Goal: Information Seeking & Learning: Check status

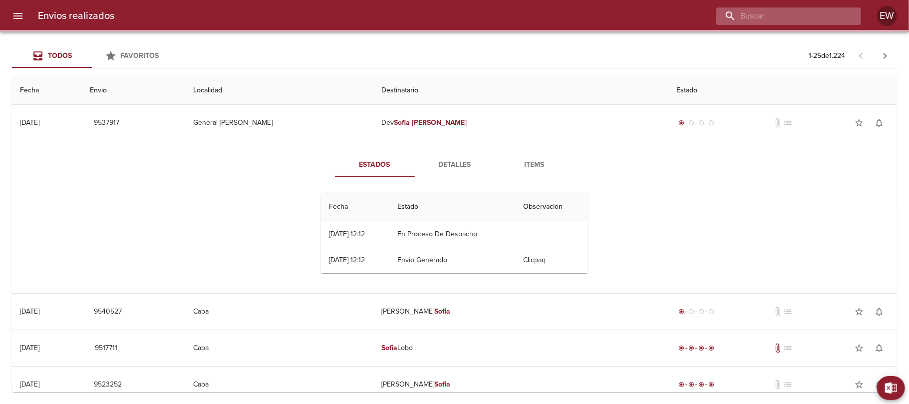
click at [826, 13] on input "buscar" at bounding box center [780, 15] width 128 height 17
paste input "[PERSON_NAME]"
type input "[PERSON_NAME]"
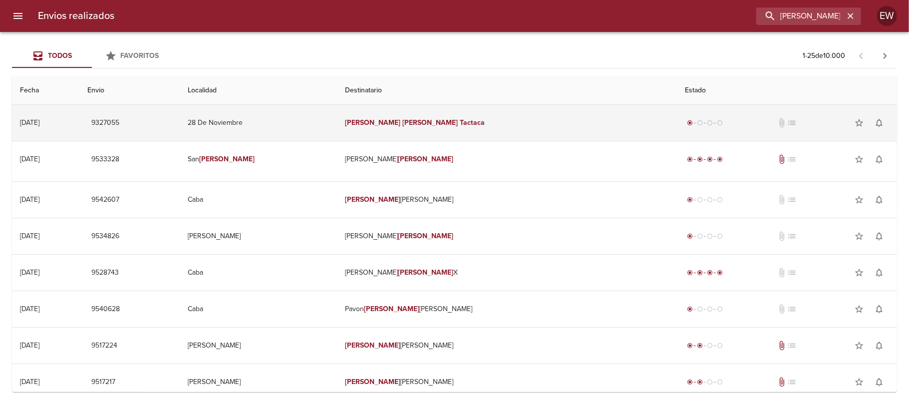
click at [337, 129] on td "28 De Noviembre" at bounding box center [258, 123] width 157 height 36
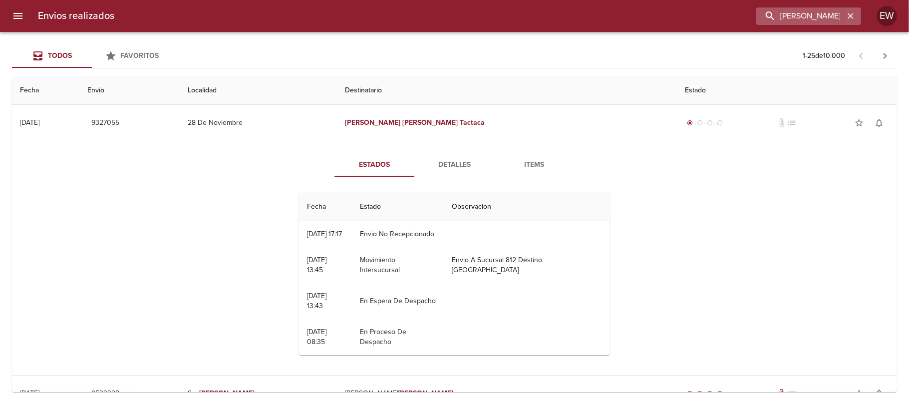
click at [850, 20] on icon "button" at bounding box center [850, 16] width 10 height 10
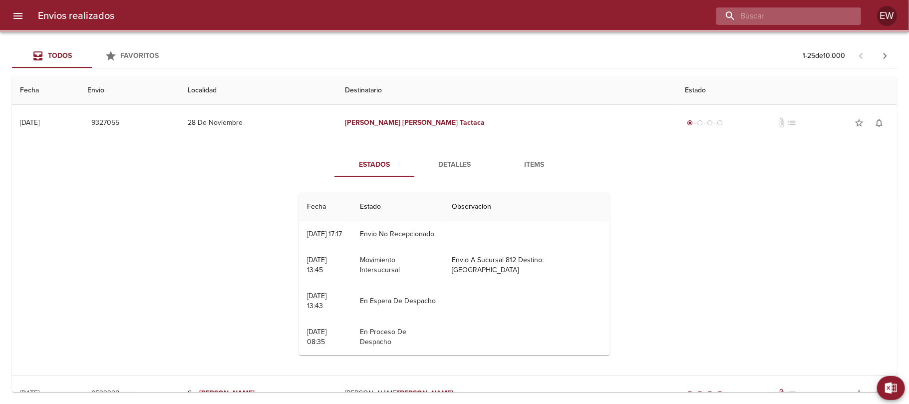
click at [824, 17] on input "buscar" at bounding box center [780, 15] width 128 height 17
paste input "[PERSON_NAME]"
type input "[PERSON_NAME]"
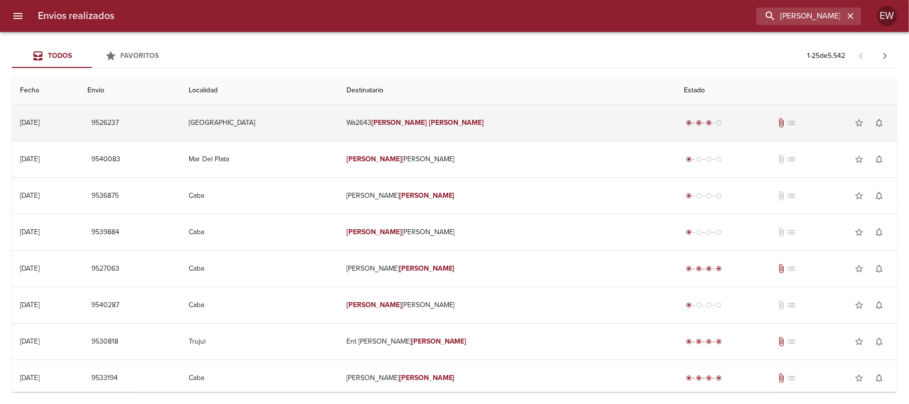
click at [520, 129] on td "Wa2643 [PERSON_NAME]" at bounding box center [506, 123] width 337 height 36
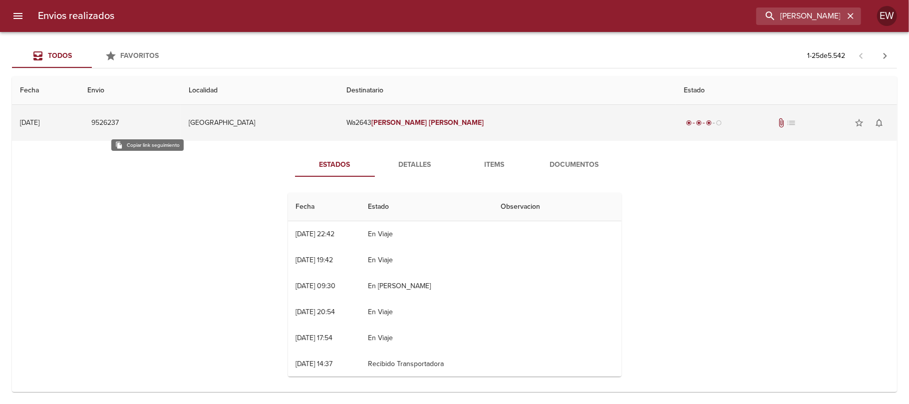
click at [119, 126] on span "9526237" at bounding box center [104, 123] width 27 height 12
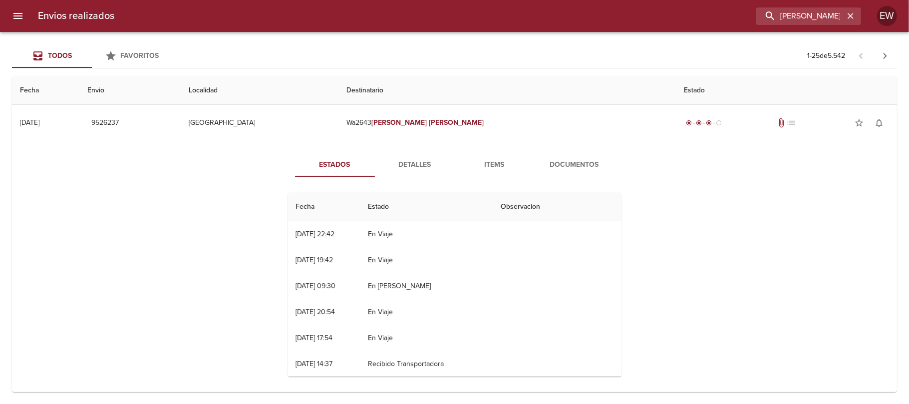
scroll to position [66, 0]
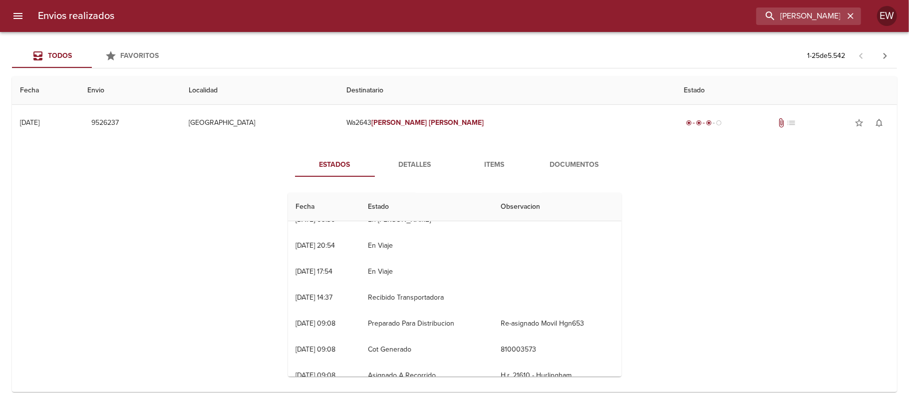
click at [400, 167] on span "Detalles" at bounding box center [415, 165] width 68 height 12
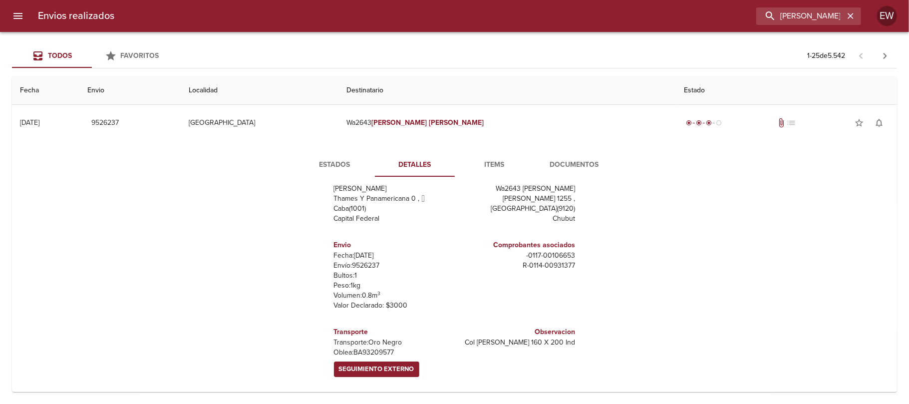
scroll to position [0, 0]
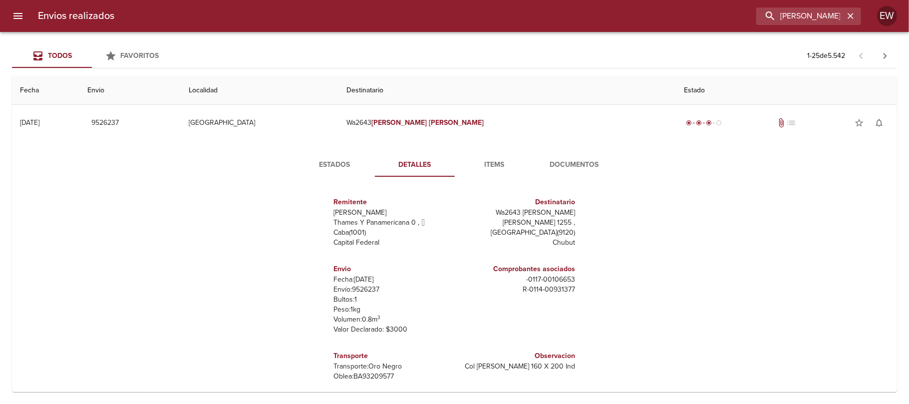
click at [334, 172] on button "Estados" at bounding box center [335, 165] width 80 height 24
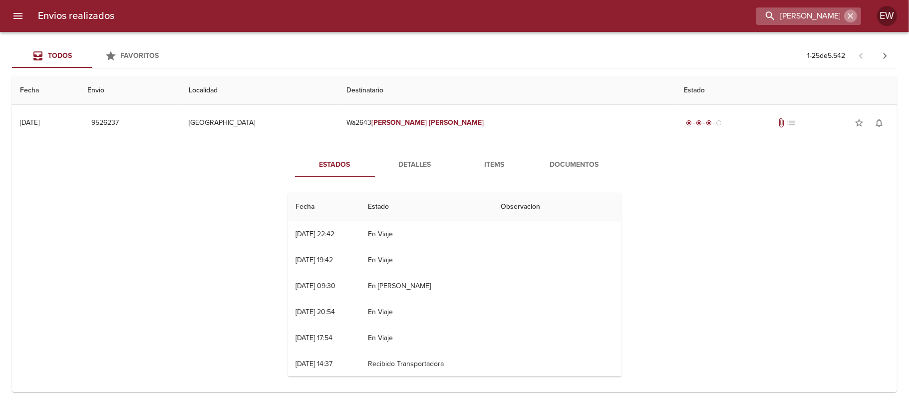
click at [853, 17] on icon "button" at bounding box center [850, 16] width 10 height 10
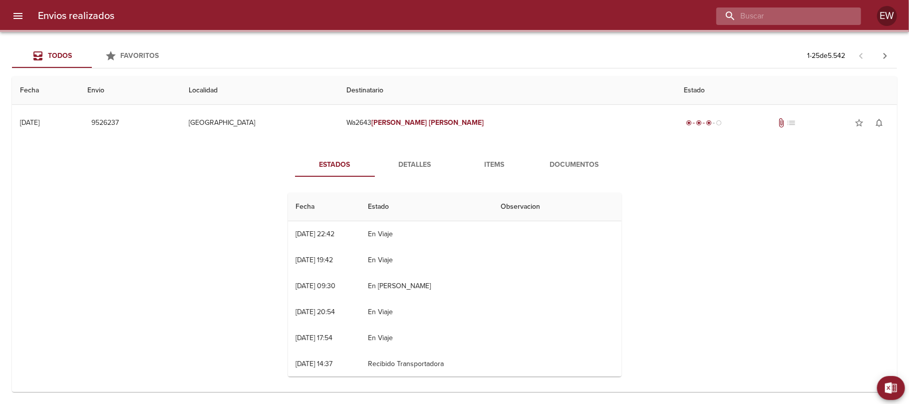
click at [815, 16] on input "buscar" at bounding box center [780, 15] width 128 height 17
paste input "[DEMOGRAPHIC_DATA][PERSON_NAME]"
type input "[DEMOGRAPHIC_DATA][PERSON_NAME]"
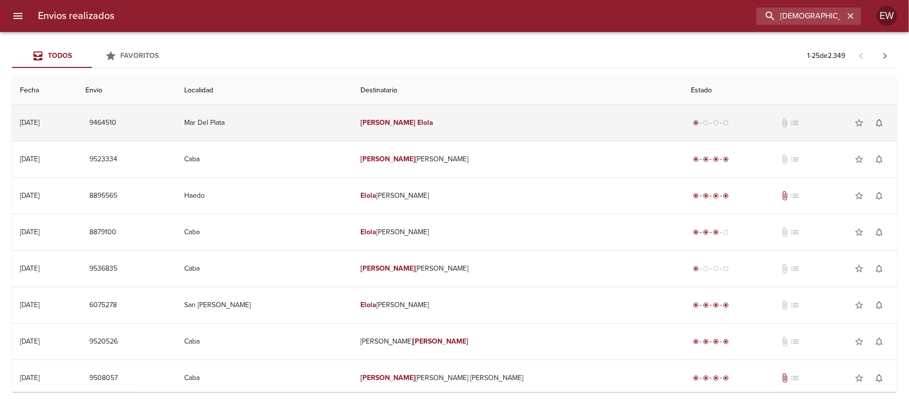
click at [428, 112] on td "[PERSON_NAME]" at bounding box center [517, 123] width 330 height 36
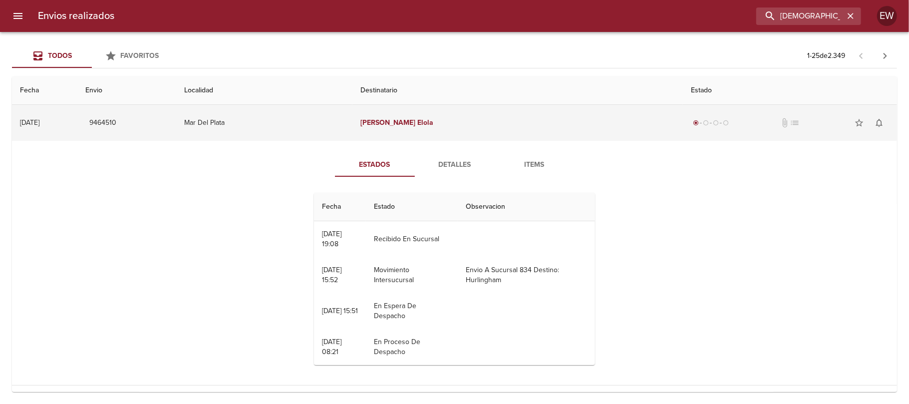
click at [543, 129] on td "[PERSON_NAME]" at bounding box center [517, 123] width 330 height 36
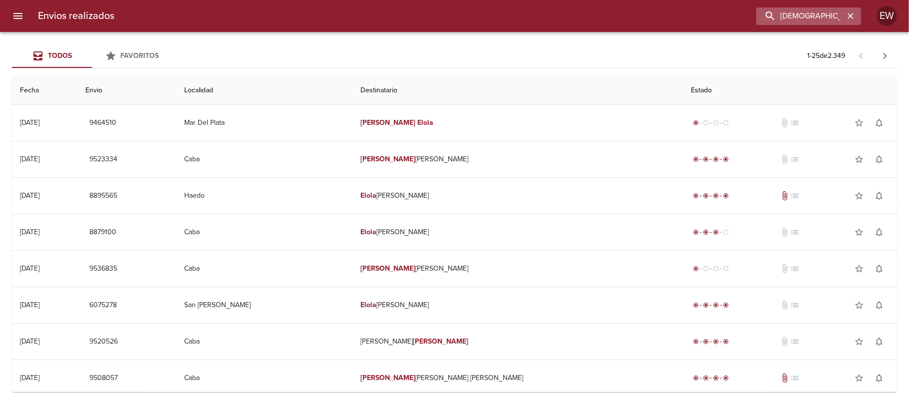
click at [846, 17] on icon "button" at bounding box center [850, 16] width 10 height 10
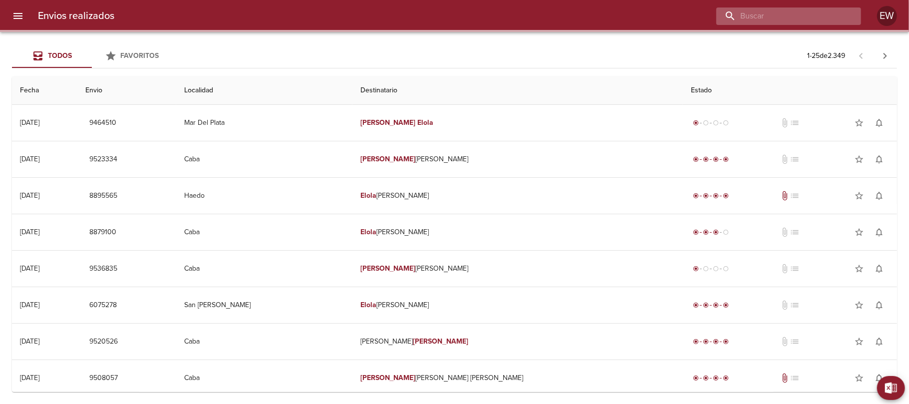
click at [827, 17] on input "buscar" at bounding box center [780, 15] width 128 height 17
paste input "[PERSON_NAME] MP"
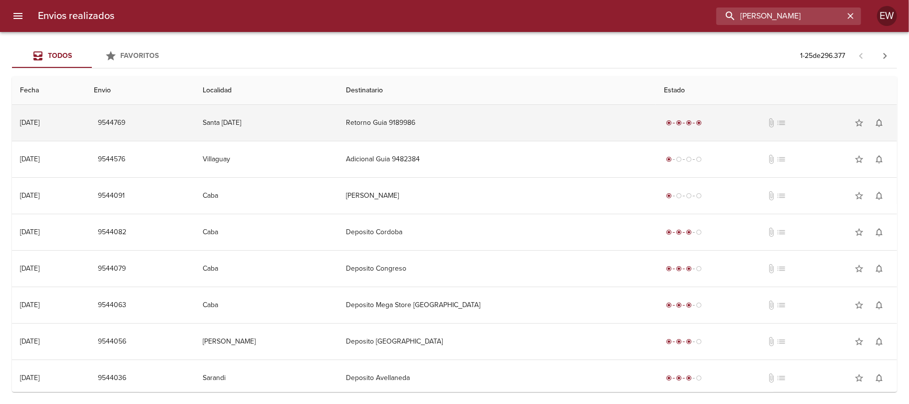
type input "[PERSON_NAME]"
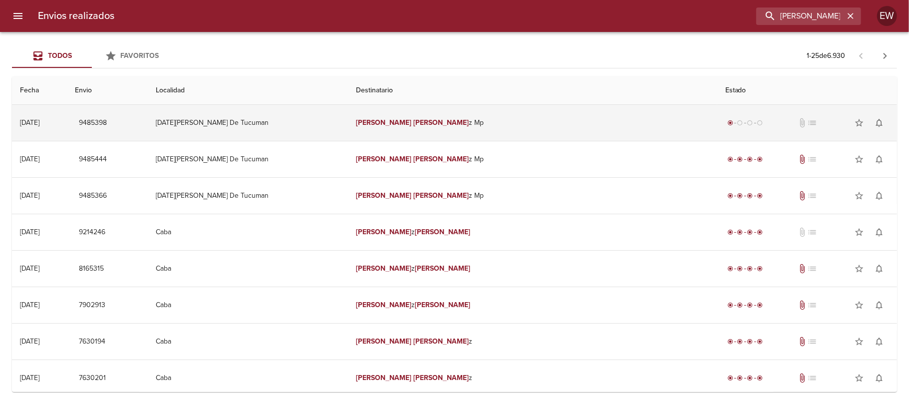
click at [518, 116] on td "[PERSON_NAME] z Mp" at bounding box center [532, 123] width 369 height 36
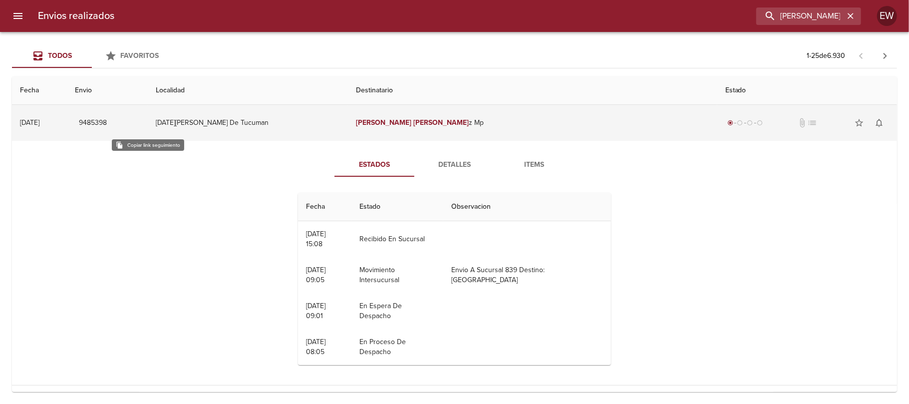
click at [107, 121] on span "9485398" at bounding box center [93, 123] width 28 height 12
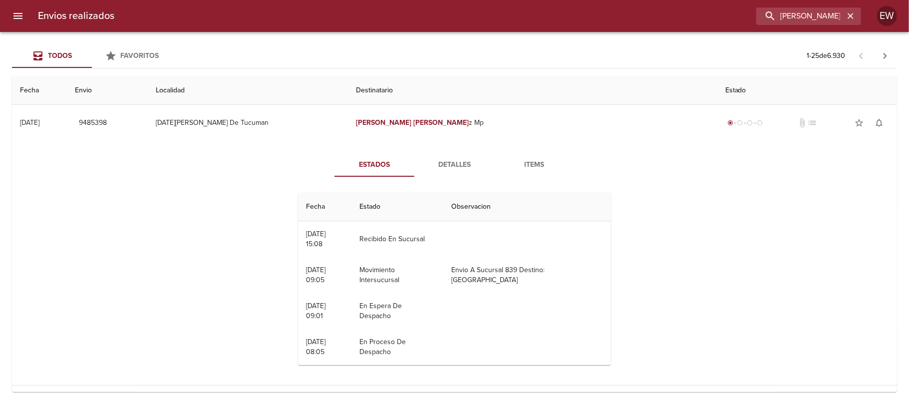
click at [448, 172] on button "Detalles" at bounding box center [454, 165] width 80 height 24
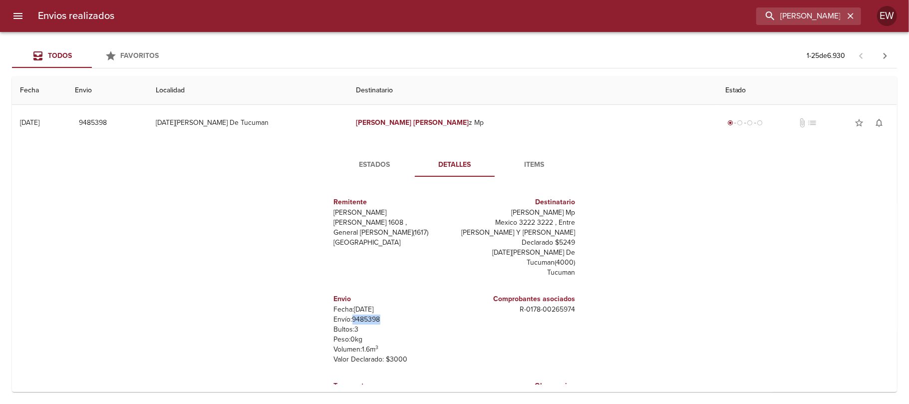
drag, startPoint x: 378, startPoint y: 309, endPoint x: 345, endPoint y: 310, distance: 32.4
click at [345, 314] on p "Envío: 9485398" at bounding box center [392, 319] width 117 height 10
copy p "9485398"
